Goal: Navigation & Orientation: Understand site structure

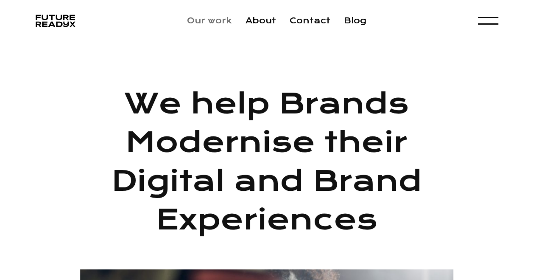
click at [210, 20] on link "Our work" at bounding box center [209, 21] width 45 height 10
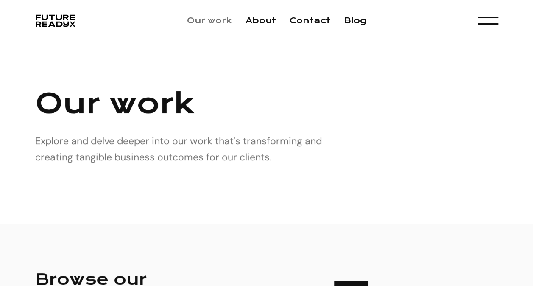
click at [202, 25] on link "Our work" at bounding box center [209, 21] width 45 height 10
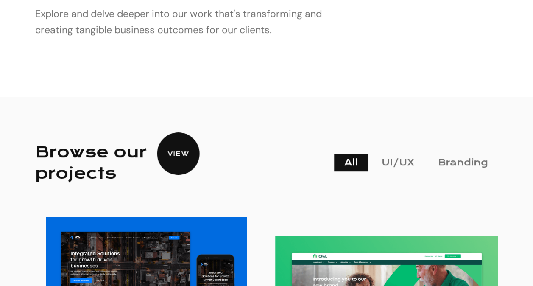
scroll to position [141, 0]
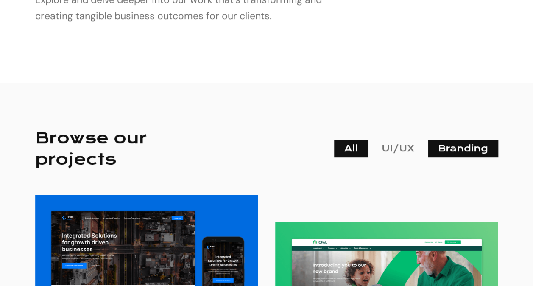
click at [462, 148] on link "Branding" at bounding box center [463, 149] width 70 height 18
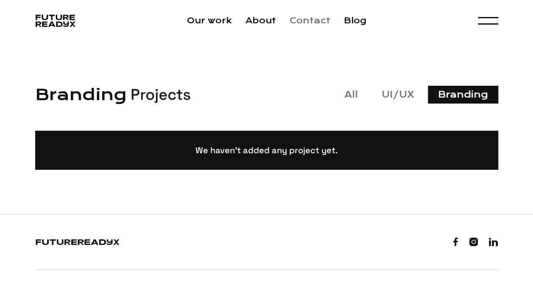
click at [307, 24] on link "Contact" at bounding box center [310, 21] width 41 height 10
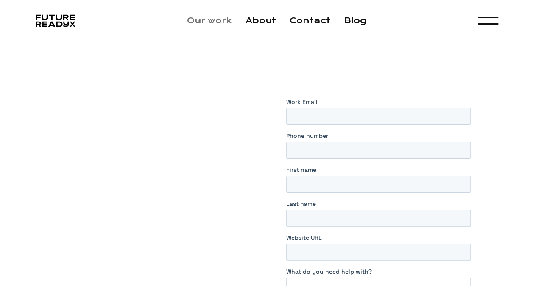
click at [200, 23] on link "Our work" at bounding box center [209, 21] width 45 height 10
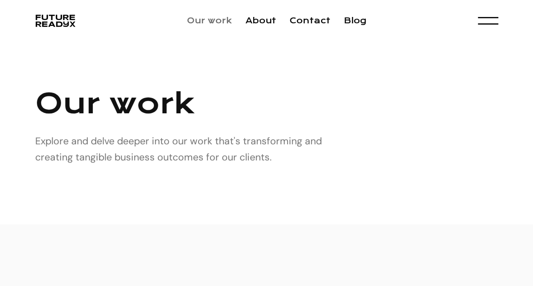
click at [204, 20] on link "Our work" at bounding box center [209, 21] width 45 height 10
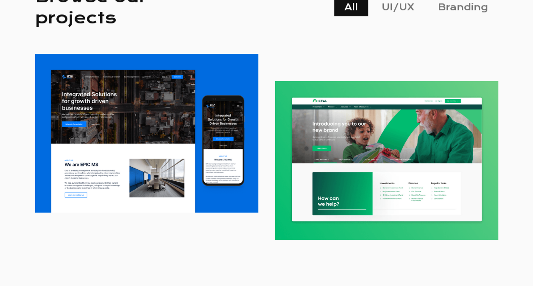
scroll to position [212, 0]
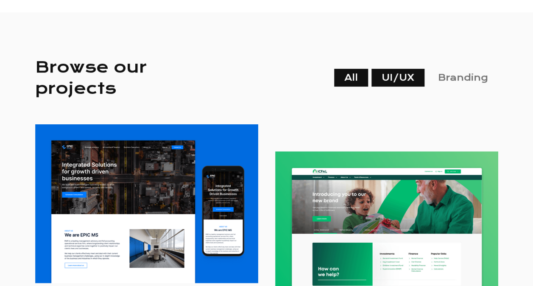
click at [392, 82] on link "UI/UX" at bounding box center [398, 78] width 53 height 18
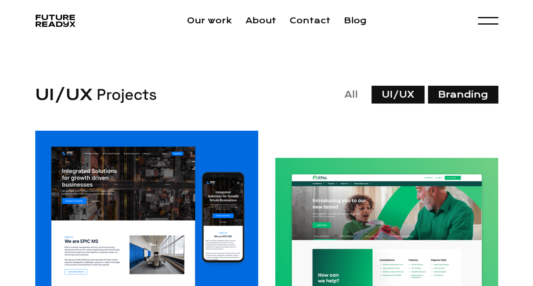
click at [456, 92] on link "Branding" at bounding box center [463, 95] width 70 height 18
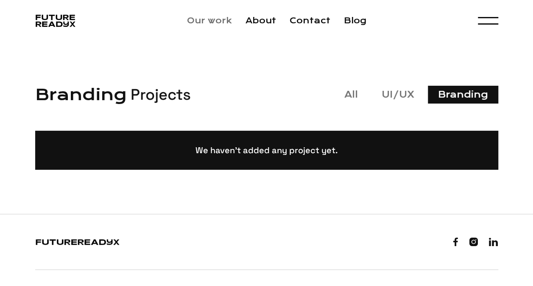
click at [203, 20] on link "Our work" at bounding box center [209, 21] width 45 height 10
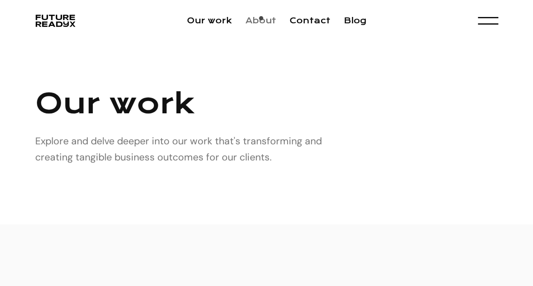
click at [263, 21] on link "About" at bounding box center [261, 21] width 31 height 10
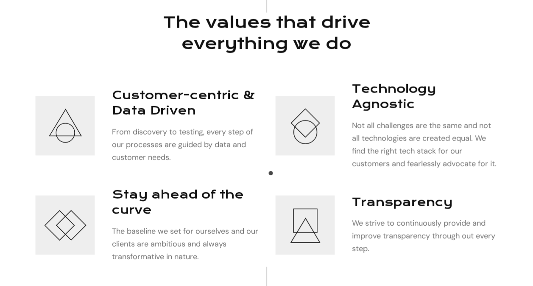
scroll to position [919, 0]
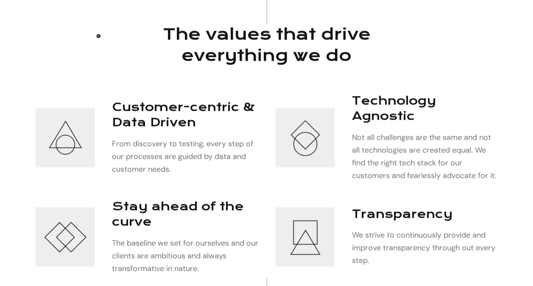
click at [98, 39] on div "The values that drive everything we do Customer-centric & Data Driven From disc…" at bounding box center [267, 149] width 484 height 251
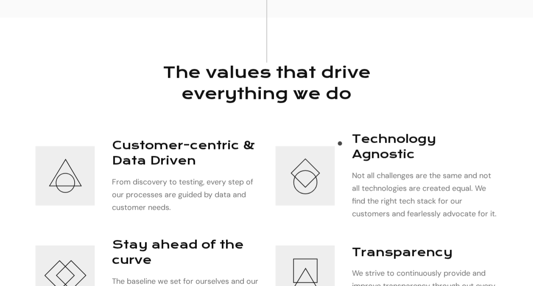
scroll to position [848, 0]
